Goal: Task Accomplishment & Management: Use online tool/utility

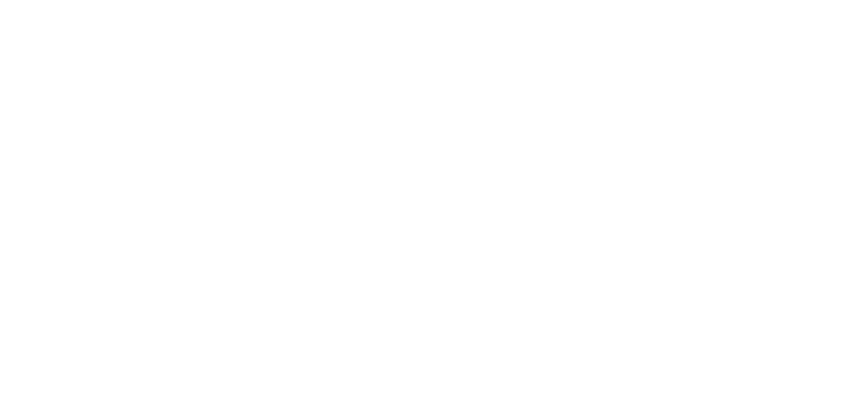
select select "*"
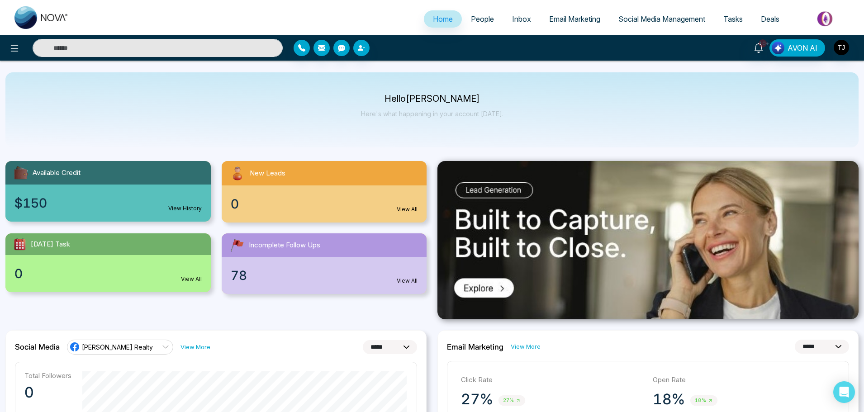
click at [579, 20] on span "Email Marketing" at bounding box center [574, 18] width 51 height 9
click at [582, 16] on span "Email Marketing" at bounding box center [574, 18] width 51 height 9
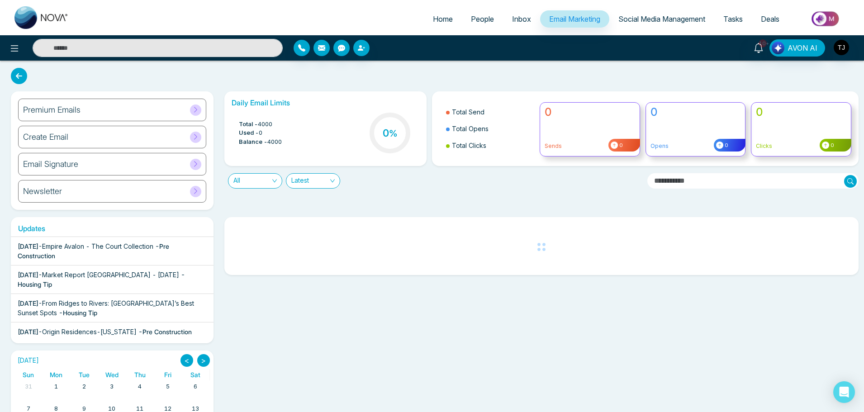
click at [152, 112] on div "Premium Emails" at bounding box center [112, 110] width 188 height 23
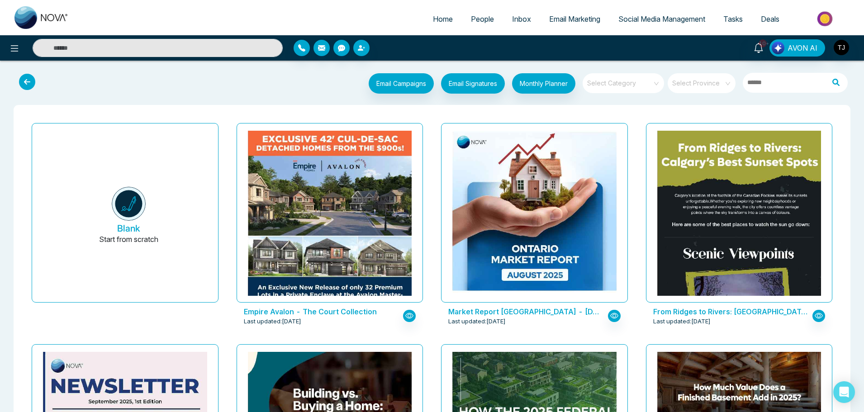
click at [191, 80] on div "Email Campaigns Start from scratch? View my campaigns Email Signatures Monthly …" at bounding box center [467, 84] width 772 height 23
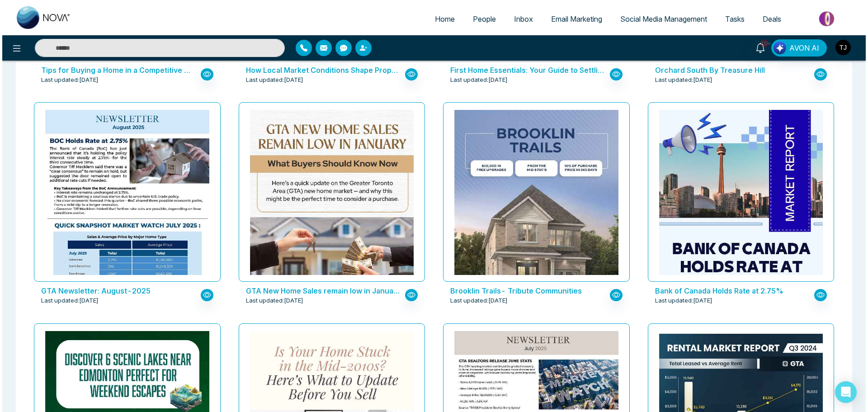
scroll to position [1176, 0]
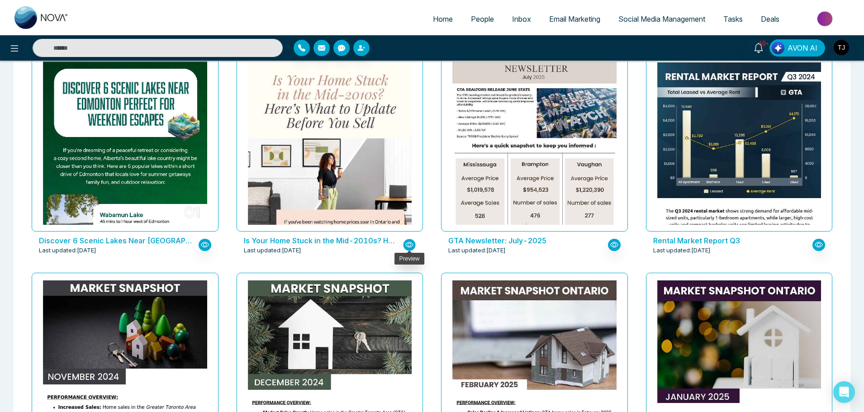
click at [414, 241] on button "button" at bounding box center [409, 245] width 13 height 12
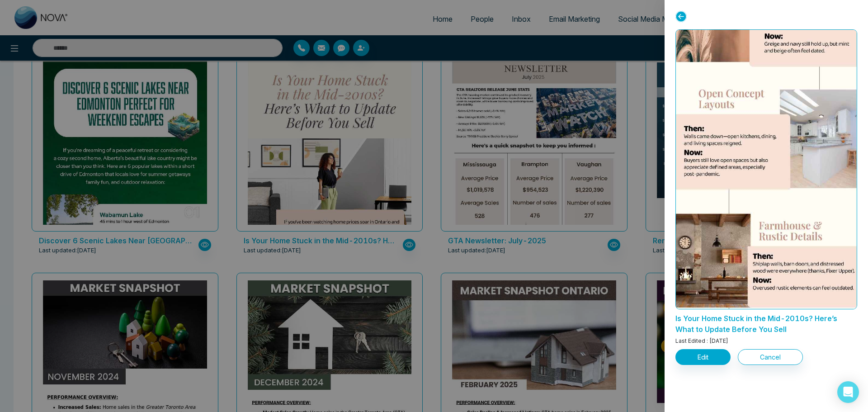
scroll to position [226, 0]
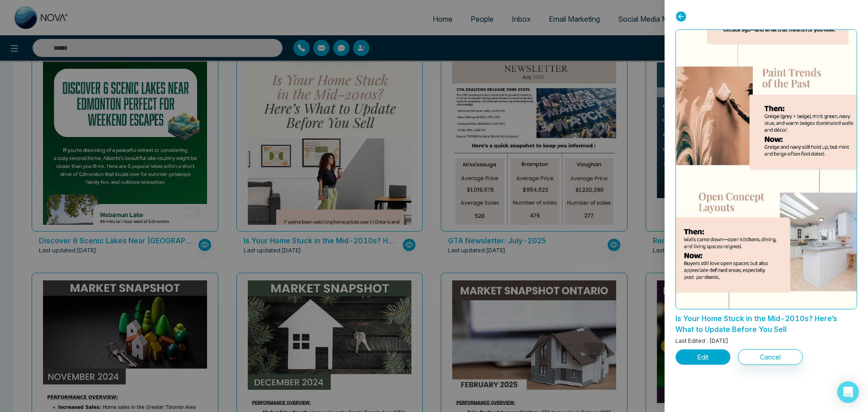
click at [695, 354] on button "Edit" at bounding box center [703, 357] width 55 height 16
click at [708, 360] on button "Edit" at bounding box center [703, 357] width 55 height 16
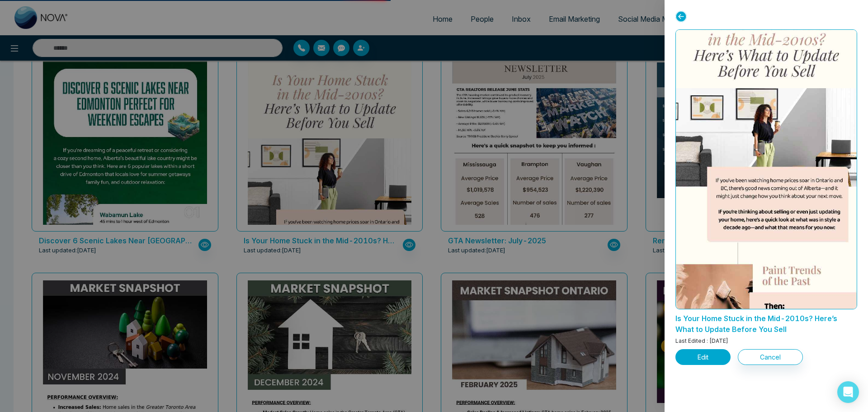
scroll to position [0, 0]
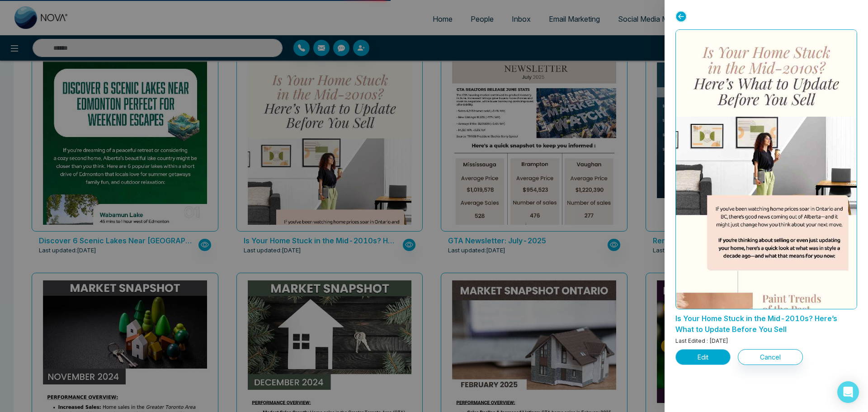
click at [689, 360] on button "Edit" at bounding box center [703, 357] width 55 height 16
click at [705, 360] on button "Edit" at bounding box center [703, 357] width 55 height 16
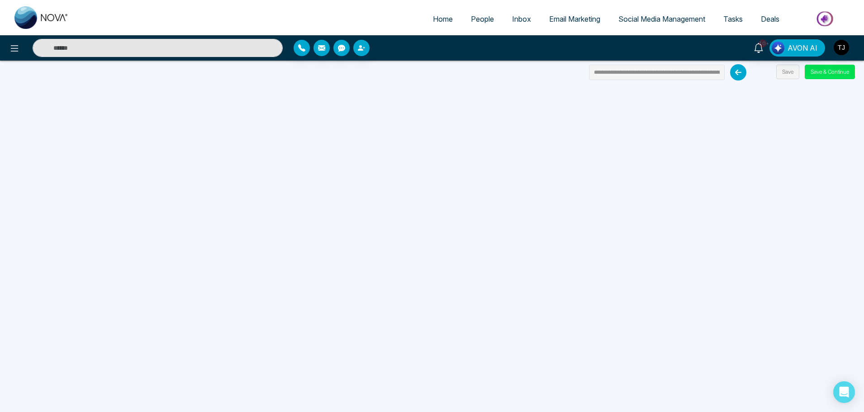
click at [165, 68] on div "**********" at bounding box center [432, 206] width 864 height 412
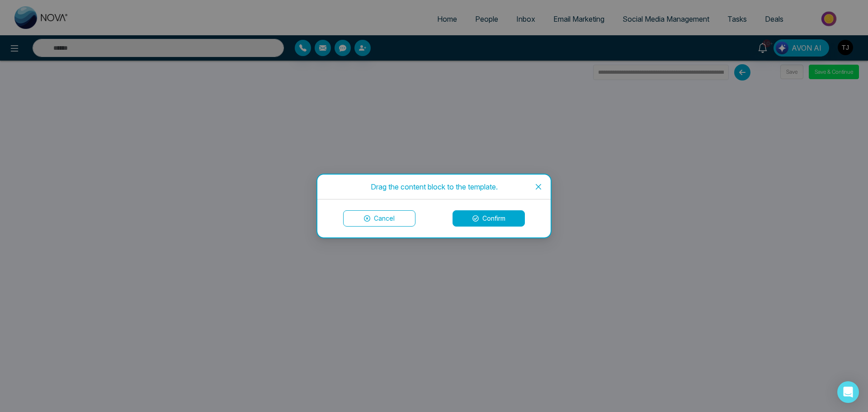
click at [498, 222] on button "Confirm" at bounding box center [489, 218] width 72 height 16
click at [484, 222] on button "Confirm" at bounding box center [489, 218] width 72 height 16
